Goal: Find specific page/section: Find specific page/section

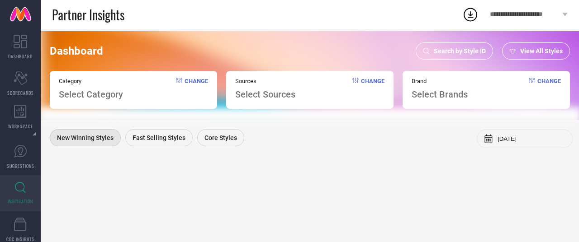
click at [457, 50] on span "Search by Style ID" at bounding box center [459, 50] width 52 height 7
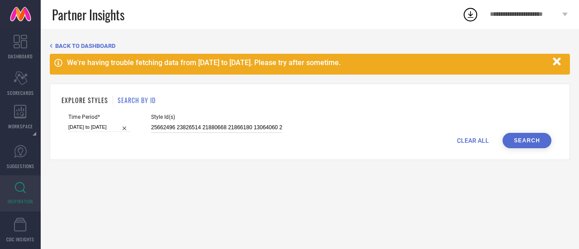
click at [214, 129] on input "25662496 23826514 21880668 21866180 13064060 25662576 21880648 21866154 2566251…" at bounding box center [216, 127] width 131 height 10
paste input "36221321 36168988 36221327 35409712 36443668 36433376 36447650 36433850 3644369…"
type input "36221321 36168988 36221327 35409712 36443668 36433376 36447650 36433850 3644369…"
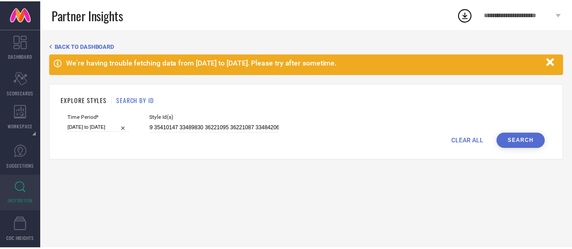
scroll to position [0, 0]
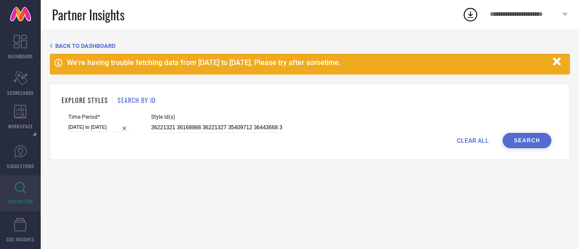
click at [537, 139] on button "Search" at bounding box center [526, 140] width 49 height 15
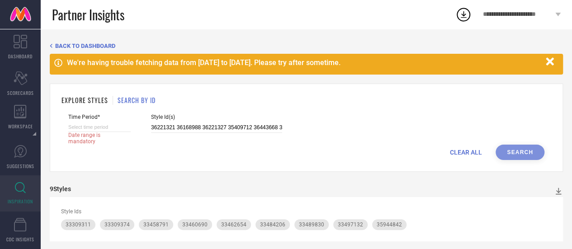
select select "8"
select select "2025"
select select "9"
select select "2025"
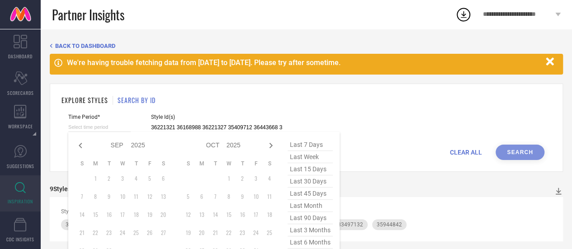
click at [112, 128] on input at bounding box center [99, 126] width 62 height 9
click at [310, 242] on span "last 6 months" at bounding box center [309, 242] width 45 height 12
type input "[DATE] to [DATE]"
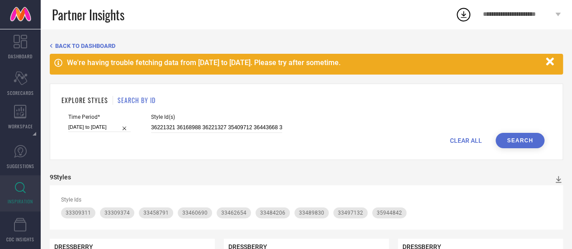
click at [536, 141] on button "Search" at bounding box center [519, 140] width 49 height 15
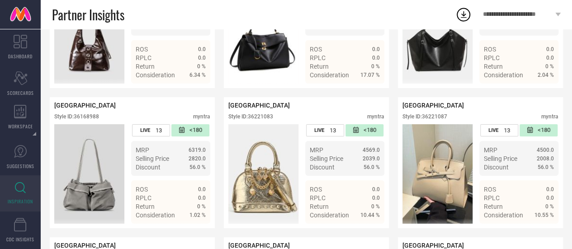
scroll to position [1435, 0]
